Goal: Task Accomplishment & Management: Complete application form

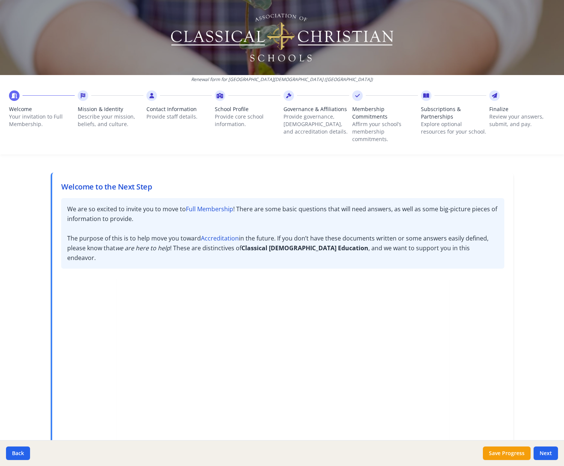
scroll to position [101, 0]
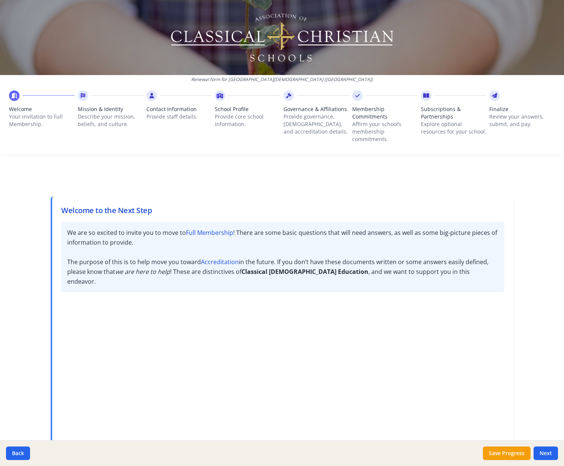
click at [84, 97] on icon at bounding box center [83, 96] width 5 height 8
click at [548, 451] on button "Next" at bounding box center [545, 454] width 24 height 14
